Goal: Task Accomplishment & Management: Use online tool/utility

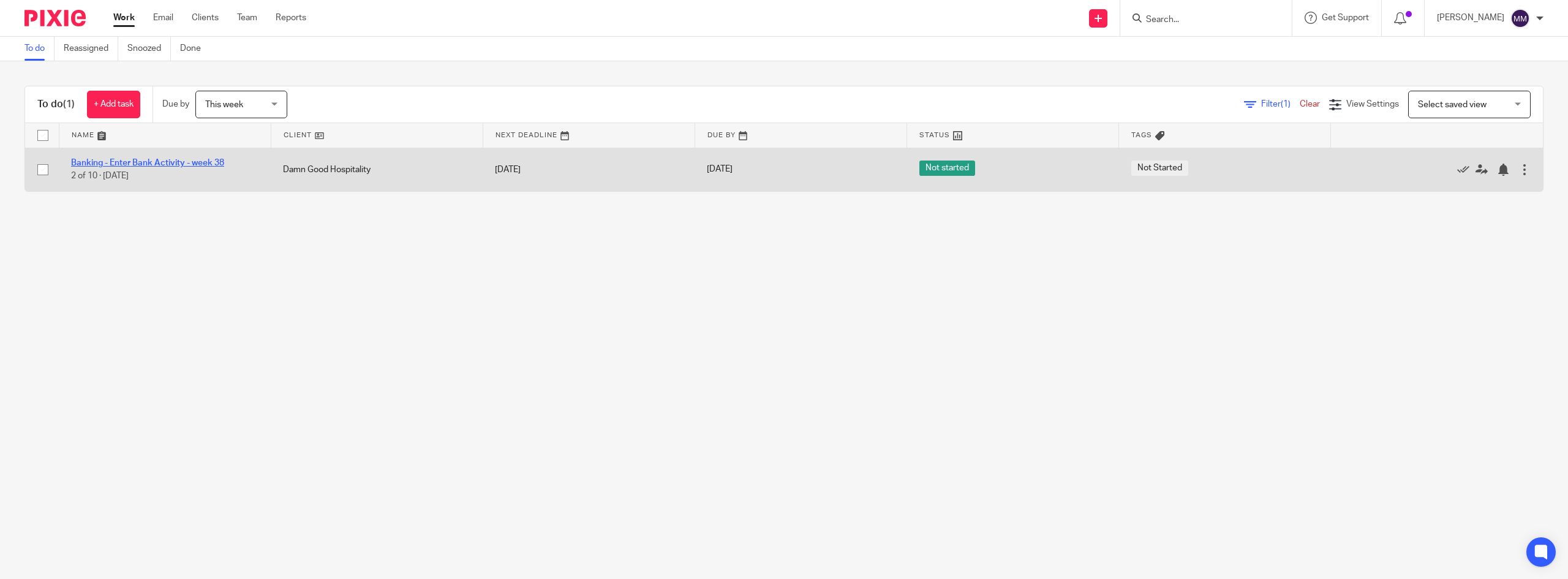
click at [192, 166] on link "Banking - Enter Bank Activity - week 38" at bounding box center [148, 163] width 153 height 9
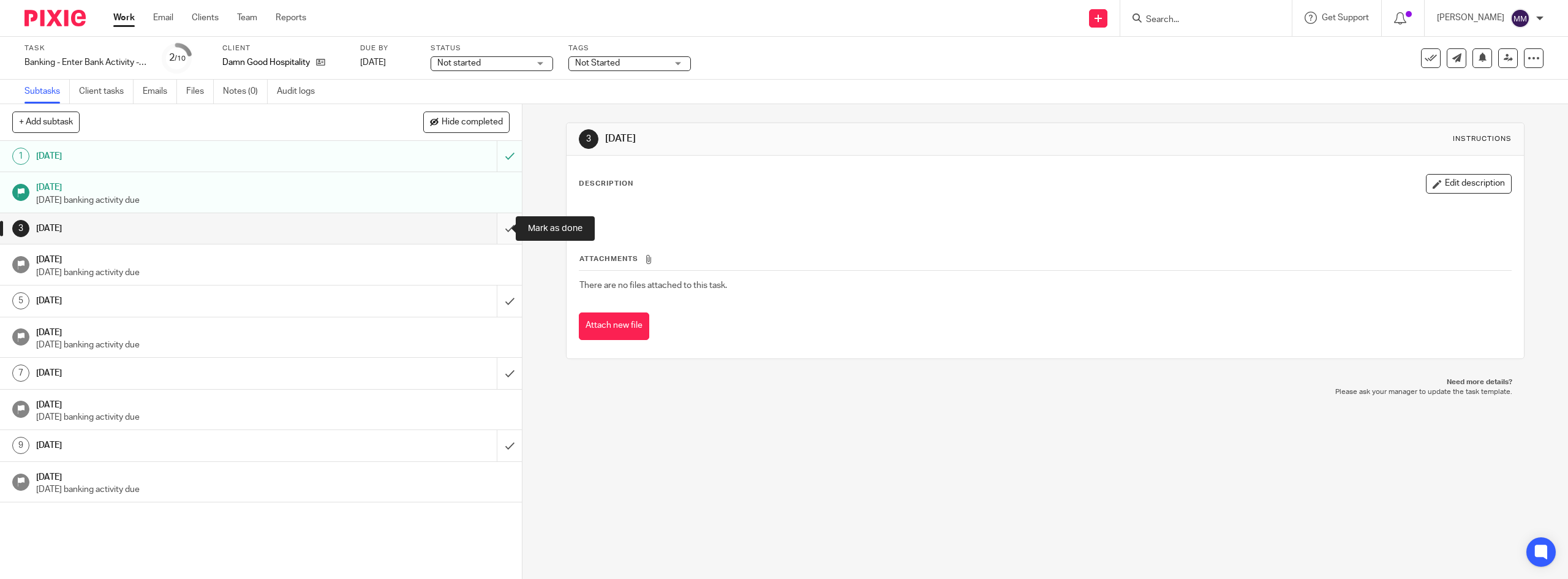
click at [497, 230] on input "submit" at bounding box center [260, 228] width 522 height 31
